Goal: Transaction & Acquisition: Book appointment/travel/reservation

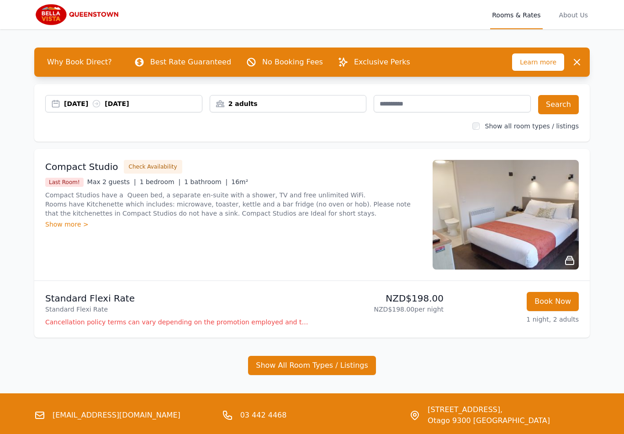
click at [157, 93] on div "[DATE] [DATE] 2 adults Search Show all room types / listings" at bounding box center [311, 113] width 555 height 58
click at [164, 101] on div "[DATE] [DATE]" at bounding box center [133, 103] width 138 height 9
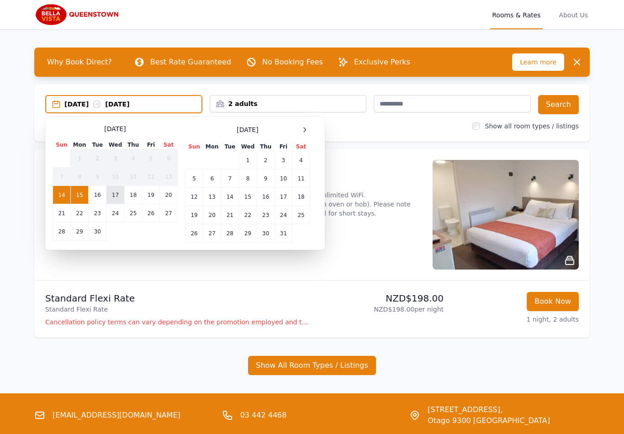
click at [112, 192] on td "17" at bounding box center [115, 195] width 18 height 18
click at [59, 215] on td "21" at bounding box center [62, 213] width 18 height 18
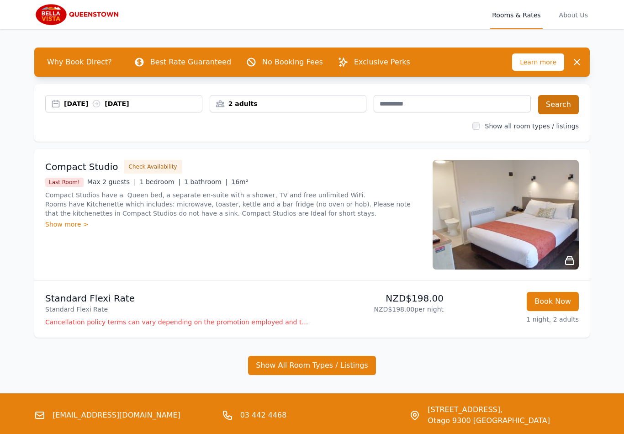
click at [562, 104] on button "Search" at bounding box center [558, 104] width 41 height 19
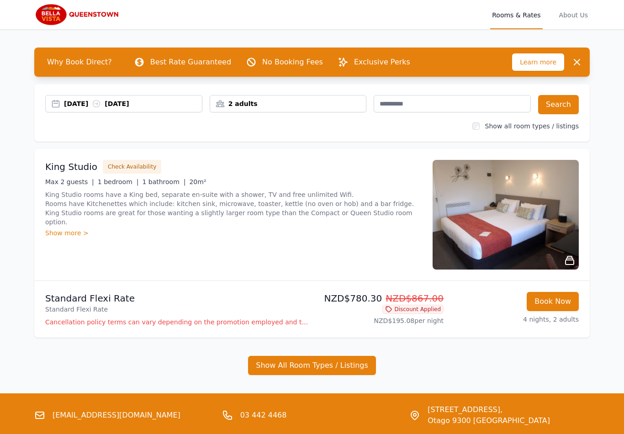
click at [578, 62] on icon "button" at bounding box center [576, 62] width 11 height 11
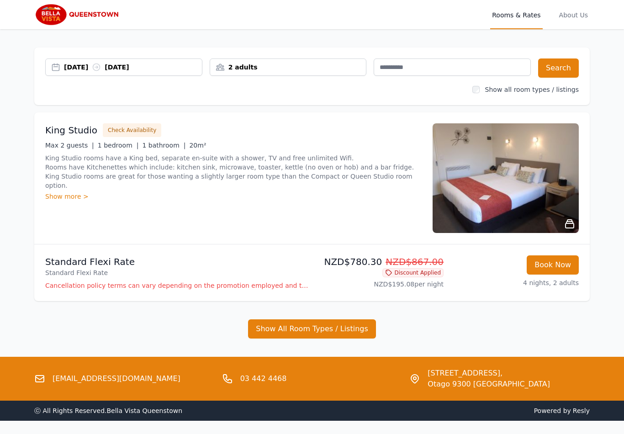
click at [169, 72] on div "[DATE] [DATE]" at bounding box center [123, 66] width 157 height 17
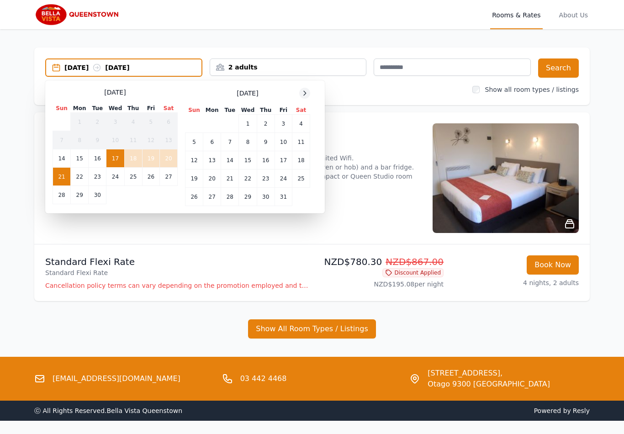
click at [309, 95] on div at bounding box center [304, 93] width 11 height 11
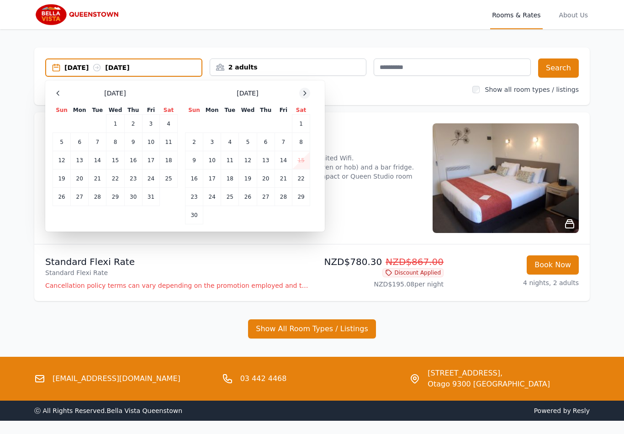
click at [309, 95] on div at bounding box center [304, 93] width 11 height 11
click at [310, 95] on div at bounding box center [304, 93] width 11 height 11
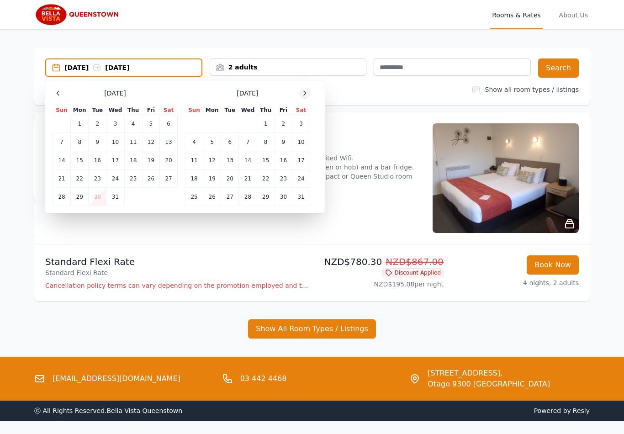
click at [309, 95] on div at bounding box center [304, 93] width 11 height 11
click at [318, 90] on div "Select Dates [DATE] Sun Mon Tue Wed Thu Fri Sat 1 2 3 4 5 6 7 8 9 10 11 12 13 1…" at bounding box center [184, 146] width 279 height 133
click at [309, 92] on div at bounding box center [304, 93] width 11 height 11
click at [311, 95] on div "[DATE] Sun Mon Tue Wed Thu Fri Sat 1 2 3 4 5 6 7 8 9 10 11 12 13 14 15 16 17 18…" at bounding box center [185, 147] width 265 height 118
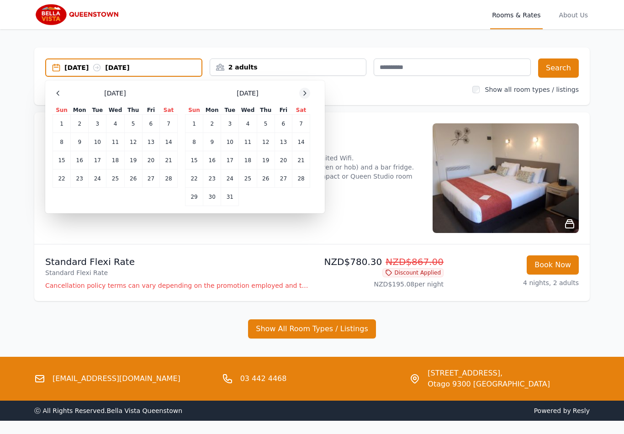
click at [309, 91] on div at bounding box center [304, 93] width 11 height 11
click at [312, 95] on div "[DATE] Sun Mon Tue Wed Thu Fri Sat 1 2 3 4 5 6 7 8 9 10 11 12 13 14 15 16 17 18…" at bounding box center [185, 147] width 265 height 118
click at [309, 95] on div at bounding box center [304, 93] width 11 height 11
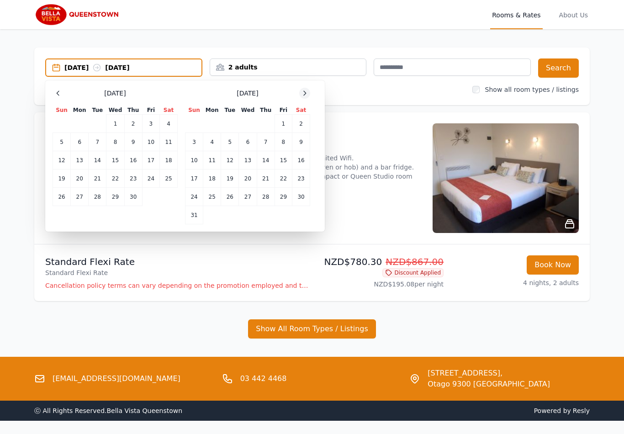
click at [310, 96] on div "[DATE] Sun Mon Tue Wed Thu Fri Sat 1 2 3 4 5 6 7 8 9 10 11 12 13 14 15 16 17 18…" at bounding box center [185, 156] width 265 height 137
click at [306, 96] on icon at bounding box center [304, 93] width 7 height 7
click at [305, 96] on icon at bounding box center [304, 93] width 7 height 7
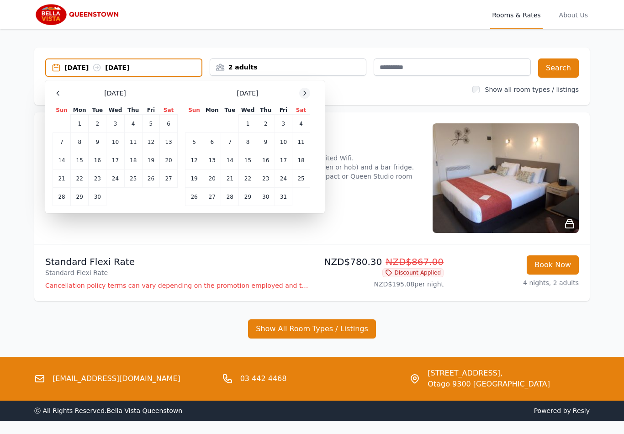
click at [304, 95] on icon at bounding box center [305, 93] width 2 height 4
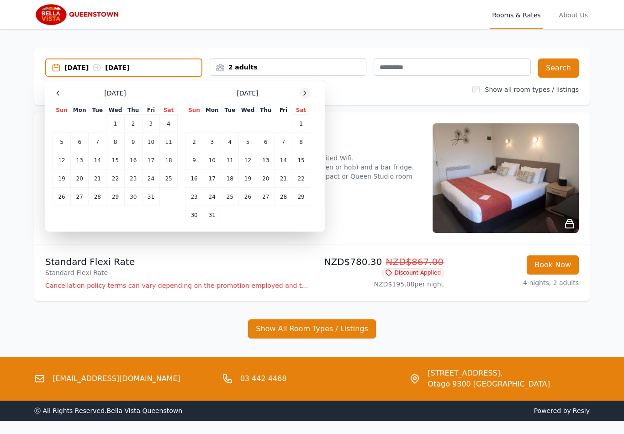
click at [308, 95] on icon at bounding box center [304, 93] width 7 height 7
click at [306, 97] on div at bounding box center [304, 93] width 11 height 11
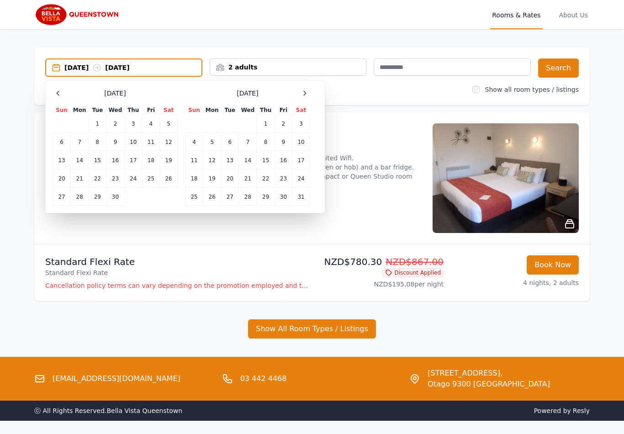
click at [309, 89] on span at bounding box center [304, 93] width 11 height 11
click at [284, 142] on td "13" at bounding box center [282, 142] width 17 height 18
click at [211, 159] on td "16" at bounding box center [212, 160] width 18 height 18
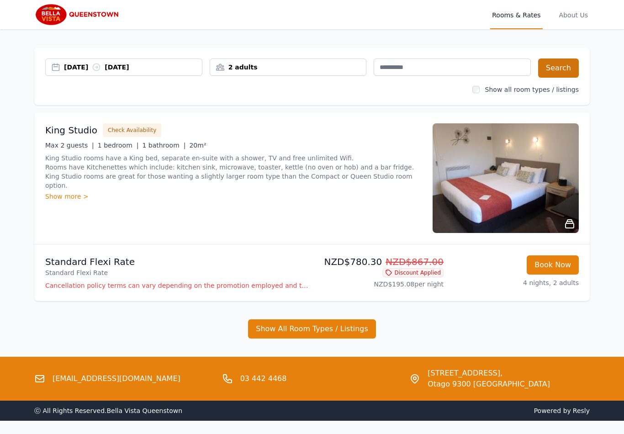
click at [564, 70] on button "Search" at bounding box center [558, 67] width 41 height 19
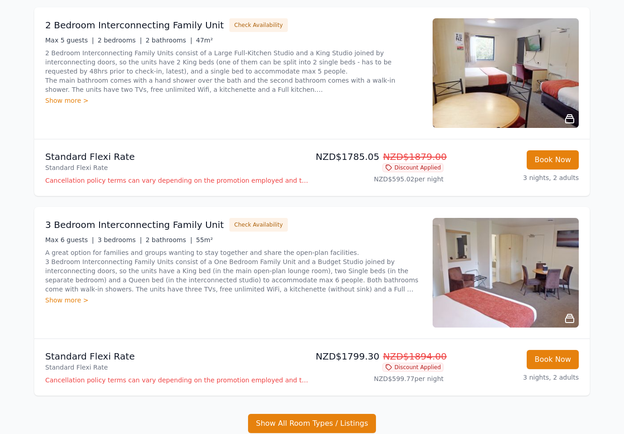
scroll to position [1302, 0]
click at [550, 289] on img at bounding box center [505, 273] width 146 height 110
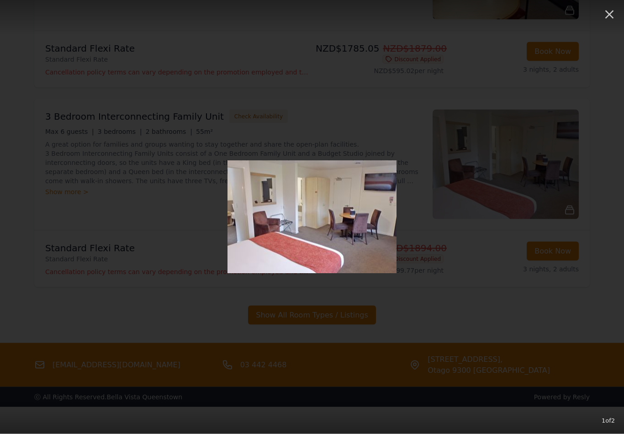
scroll to position [1413, 0]
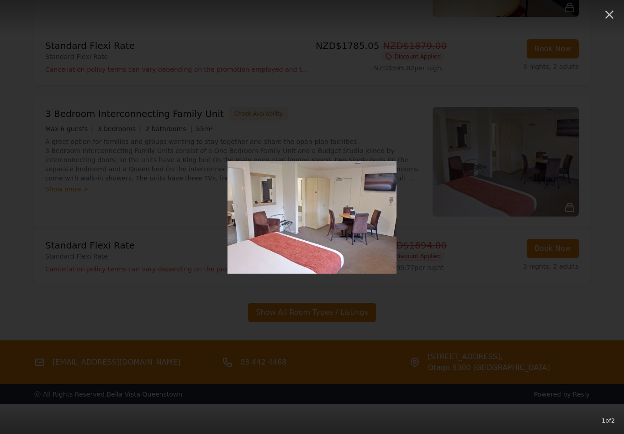
click at [479, 269] on div at bounding box center [312, 217] width 338 height 113
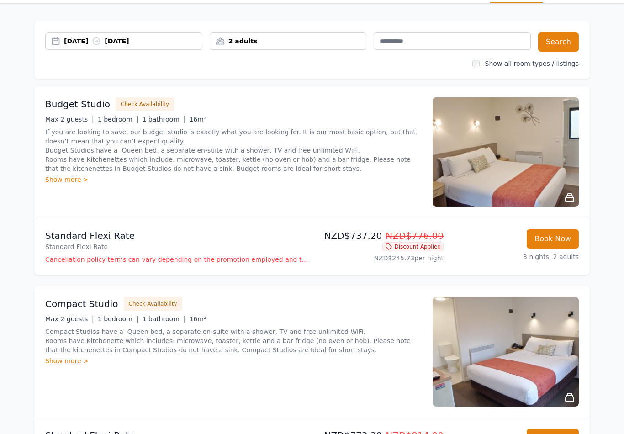
scroll to position [0, 0]
